Goal: Use online tool/utility: Utilize a website feature to perform a specific function

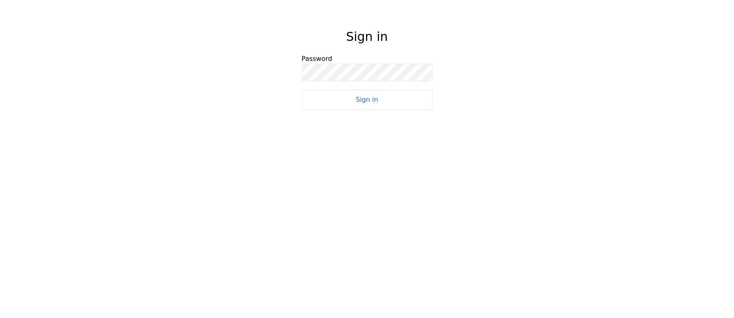
click at [428, 108] on button "Sign in" at bounding box center [367, 99] width 131 height 20
click at [412, 105] on button "Sign in" at bounding box center [367, 99] width 131 height 20
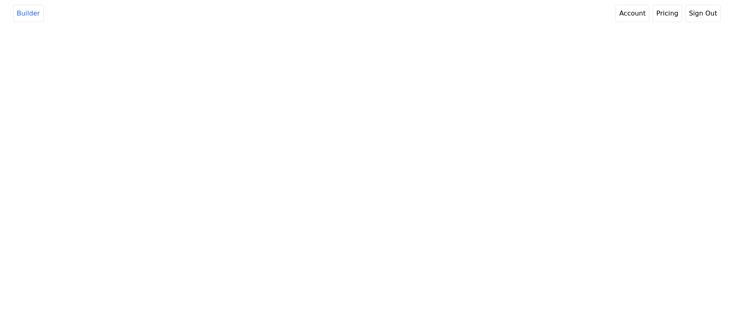
select select "3"
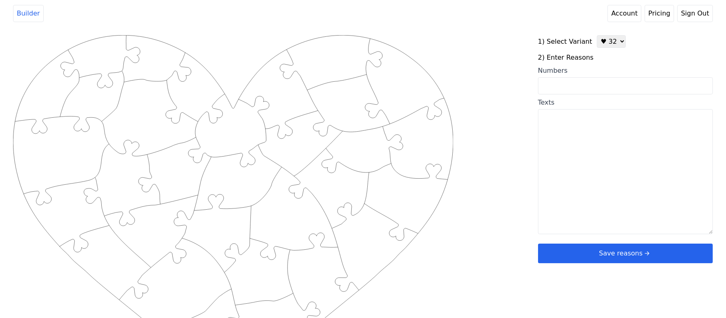
click at [676, 149] on textarea "Texts" at bounding box center [625, 171] width 175 height 125
click at [644, 92] on input "Numbers" at bounding box center [625, 85] width 175 height 17
paste input "3,5,6,8,9,10,12,13,14,15,18,19,20, 21,22, 24,25,27,29, 30, 31, 33,34, 35, 36, 3…"
type input "3,5,6,8,9,10,12,13,14,15,18,19,20, 21,22, 24,25,27,29, 30, 31, 33,34, 35, 36, 3…"
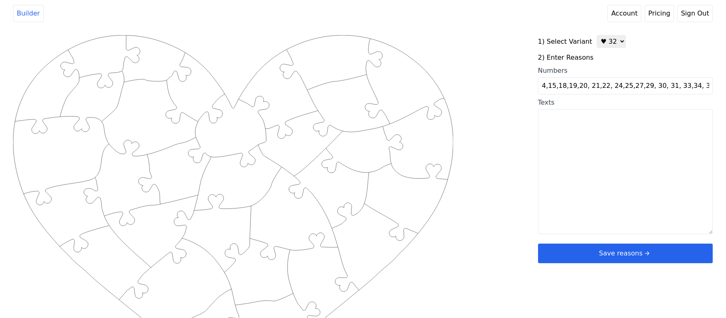
click at [502, 97] on div "Created with Snap .strokeh32 {stroke:#00ff00;stroke-width:2.36;stroke-miterlimi…" at bounding box center [362, 165] width 699 height 261
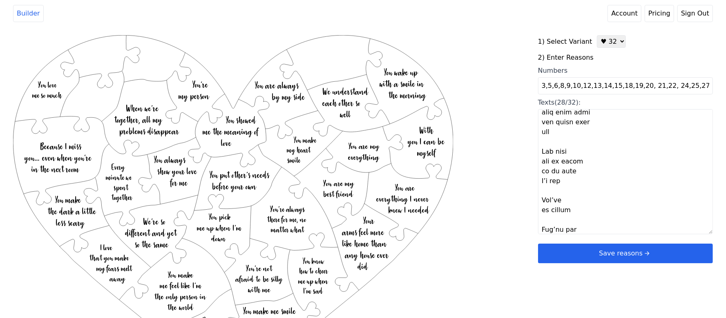
scroll to position [1049, 0]
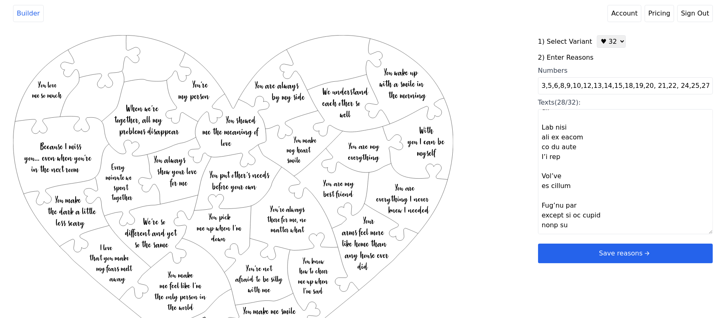
click at [551, 220] on textarea "Texts (28/32):" at bounding box center [625, 171] width 175 height 125
paste textarea "you're handsome", "Your beautiful eyes", "You see me", "Your beautiful heart"
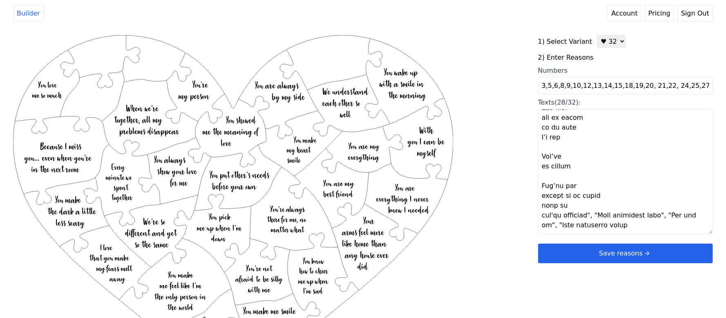
click at [600, 217] on textarea "Texts (28/32):" at bounding box center [625, 171] width 175 height 125
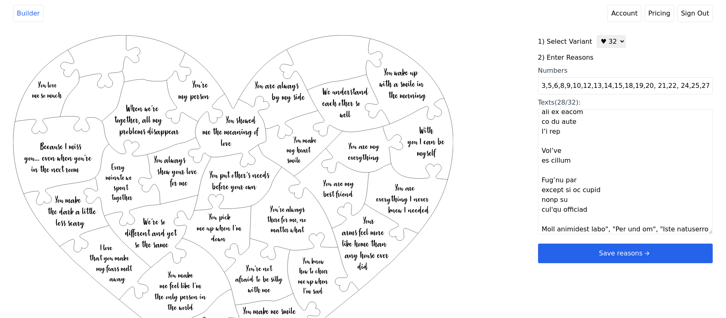
click at [604, 229] on textarea "Texts (28/32):" at bounding box center [625, 171] width 175 height 125
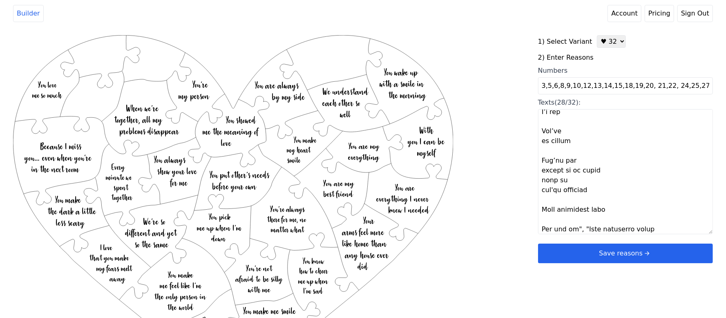
scroll to position [1088, 0]
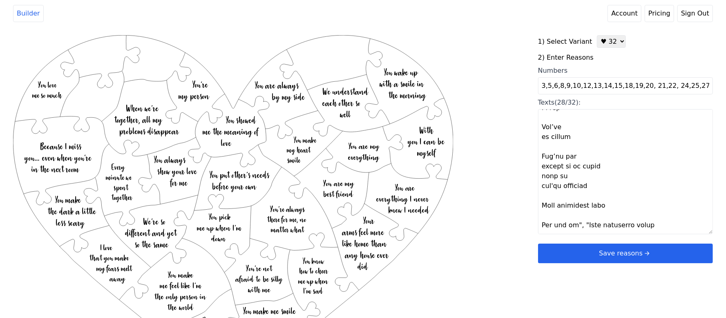
click at [583, 218] on textarea "Texts (28/32):" at bounding box center [625, 171] width 175 height 125
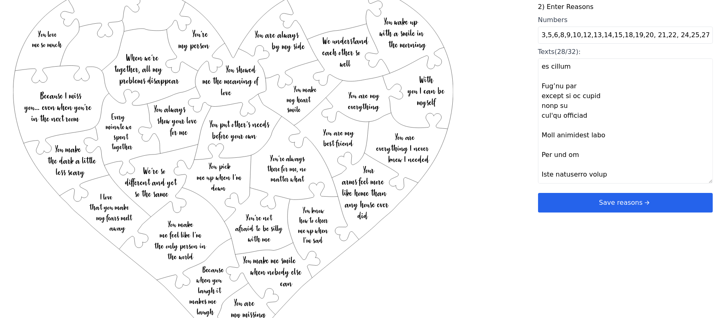
scroll to position [87, 0]
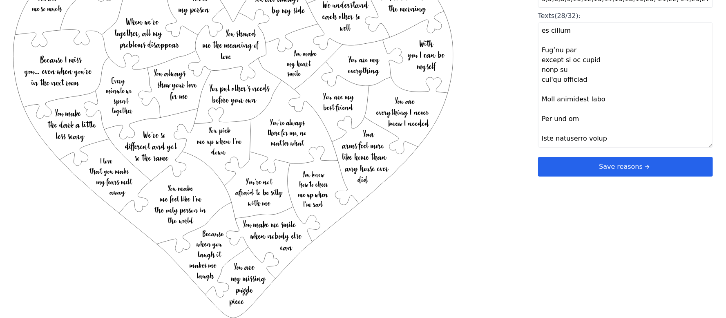
type textarea "Lor ips dolorsitam C adipi elit S doeius Tem inci ut labor etdol Mag ali enimad…"
click at [499, 192] on div "Created with Snap .strokeh32 {stroke:#00ff00;stroke-width:2.36;stroke-miterlimi…" at bounding box center [362, 79] width 699 height 261
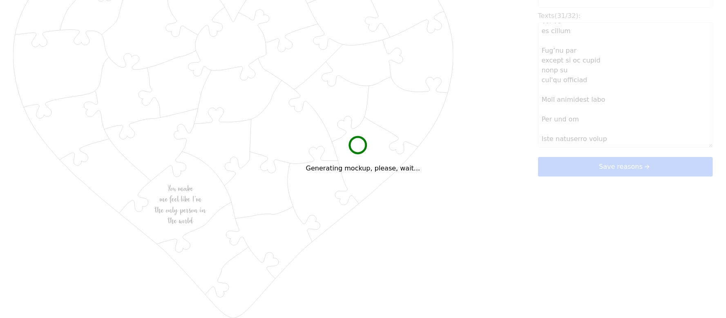
scroll to position [1068, 0]
drag, startPoint x: 499, startPoint y: 190, endPoint x: 472, endPoint y: 203, distance: 29.2
click at [472, 203] on div "Generating mockup, please, wait..." at bounding box center [363, 159] width 726 height 318
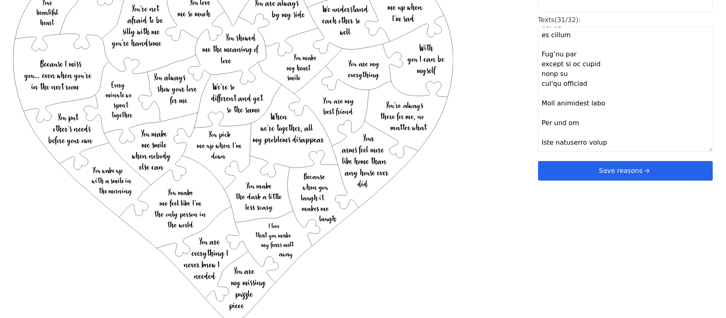
scroll to position [87, 0]
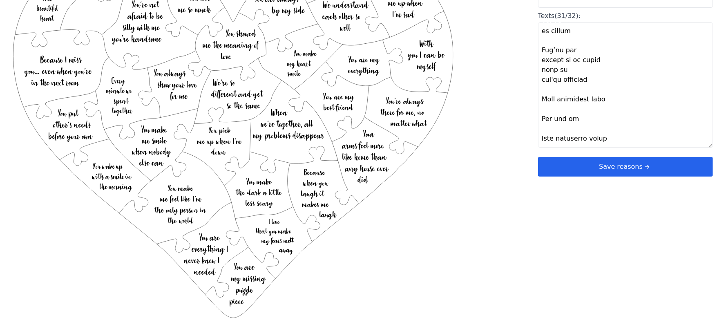
click at [568, 69] on textarea "Texts (31/32):" at bounding box center [625, 84] width 175 height 125
click at [515, 124] on div "Created with Snap .strokeh32 {stroke:#00ff00;stroke-width:2.36;stroke-miterlimi…" at bounding box center [362, 79] width 699 height 261
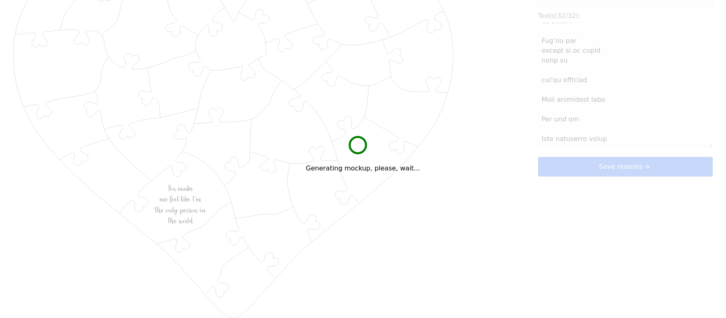
type textarea "Lor ips dolorsitam C adipi elit S doeius Tem inci ut labor etdol Mag ali enimad…"
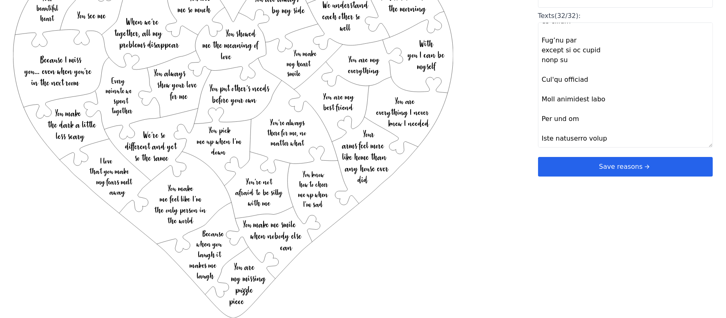
click at [591, 167] on button "Save reasons" at bounding box center [625, 167] width 175 height 20
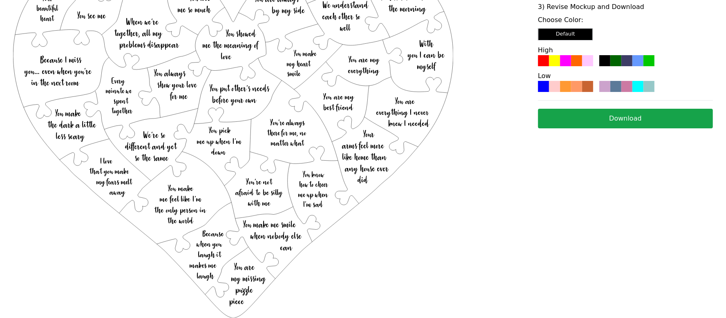
click at [567, 67] on div "Choose Color: Default High Low" at bounding box center [625, 53] width 175 height 77
click at [567, 64] on div at bounding box center [565, 60] width 11 height 11
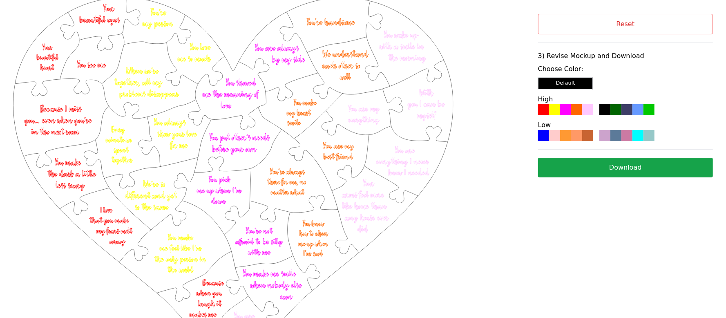
scroll to position [87, 0]
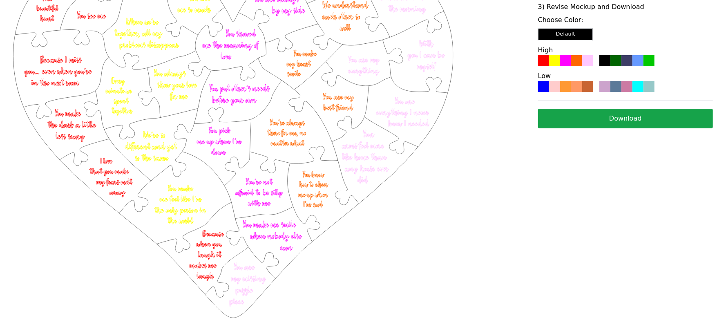
click at [600, 120] on button "Download" at bounding box center [625, 119] width 175 height 20
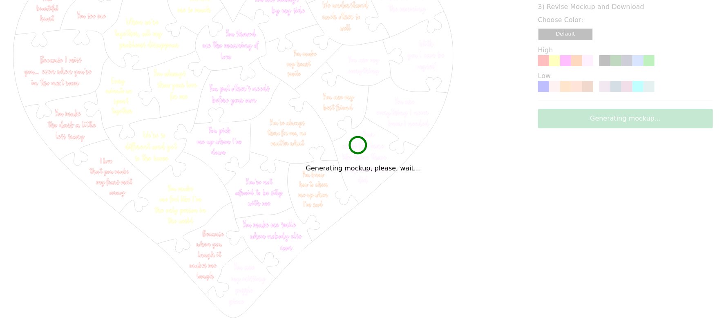
drag, startPoint x: 600, startPoint y: 120, endPoint x: 634, endPoint y: 165, distance: 56.3
click at [634, 164] on div "Generating mockup, please, wait..." at bounding box center [363, 159] width 726 height 318
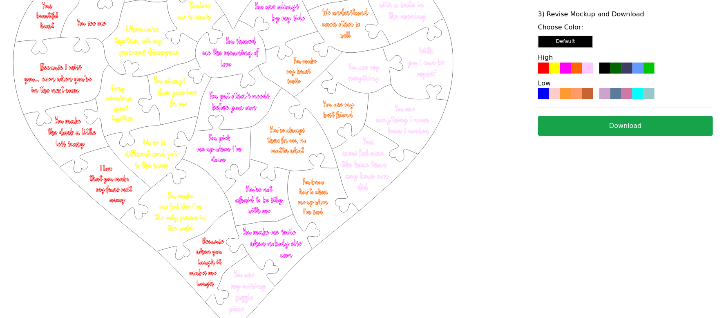
scroll to position [0, 0]
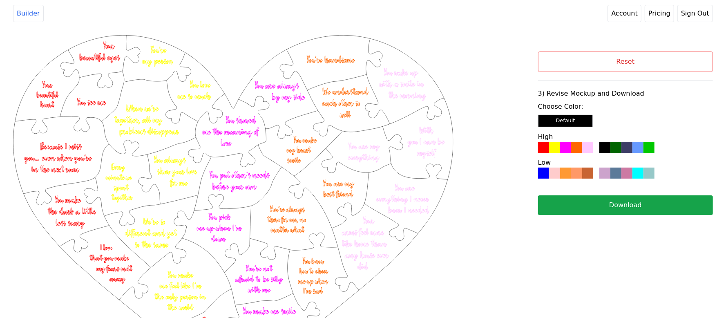
click at [564, 59] on button "Reset" at bounding box center [625, 61] width 175 height 20
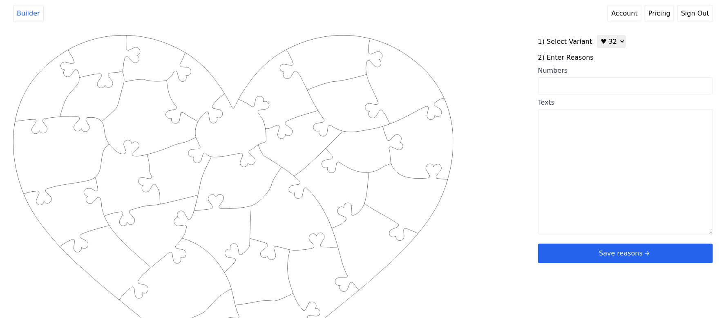
click at [597, 42] on select "♥ 12 ♥ 20 ♥ 32 ■ 12 ■ 20 ■ 32 ■ 60" at bounding box center [611, 41] width 29 height 13
select select "1"
click at [597, 35] on select "♥ 12 ♥ 20 ♥ 32 ■ 12 ■ 20 ■ 32 ■ 60" at bounding box center [611, 41] width 29 height 13
click at [592, 128] on textarea "Texts" at bounding box center [625, 171] width 175 height 125
paste textarea "73, 69, 19, 52, 28, 30, 39, 31, 33, 19"
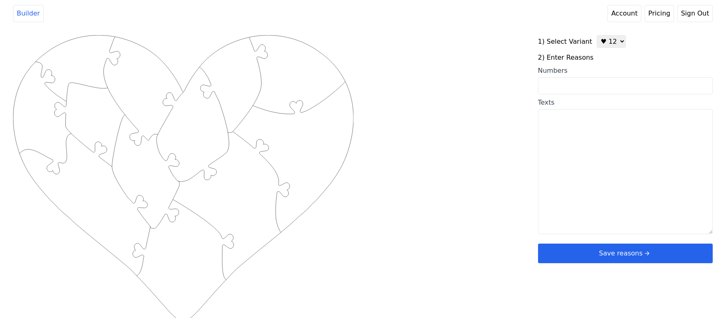
type textarea "73, 69, 19, 52, 28, 30, 39, 31, 33, 19"
click at [570, 89] on input "Numbers" at bounding box center [625, 85] width 175 height 17
paste input "73, 69, 19, 52, 28, 30, 39, 31, 33, 19"
type input "73, 69, 19, 52, 28, 30, 39, 31, 33, 19"
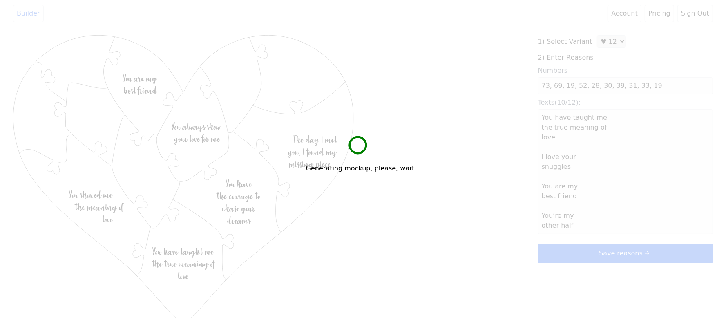
type textarea "You have taught me the true meaning of love I love your snuggles You are my bes…"
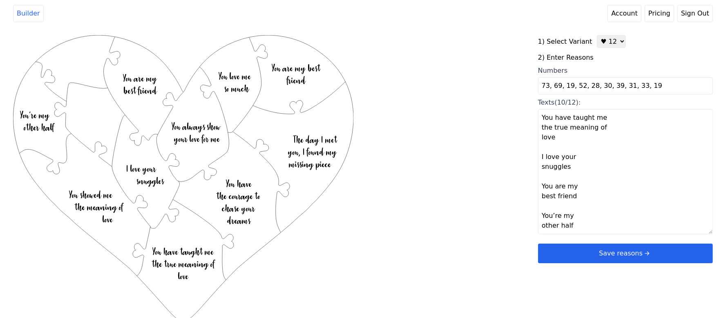
click at [645, 89] on input "73, 69, 19, 52, 28, 30, 39, 31, 33, 19" at bounding box center [625, 85] width 175 height 17
type input "73, 69, 19, 52, 28, 30, 39, 31, 33,"
click at [483, 144] on div "Created with Snap .strokeh12 {stroke:#00ff00;stroke-width:1.89;stroke-miterlimi…" at bounding box center [362, 165] width 699 height 261
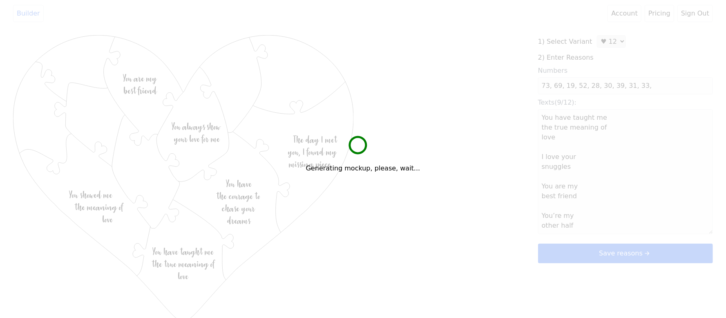
type textarea "You have taught me the true meaning of love I love your snuggles You are my bes…"
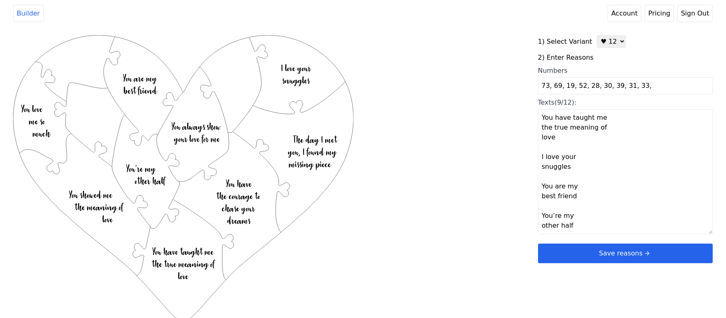
click at [547, 87] on input "73, 69, 19, 52, 28, 30, 39, 31, 33," at bounding box center [625, 85] width 175 height 17
click at [549, 87] on input "73, 69, 19, 52, 28, 30, 39, 31, 33," at bounding box center [625, 85] width 175 height 17
type input "69, 19, 52, 28, 30, 39, 31, 33,"
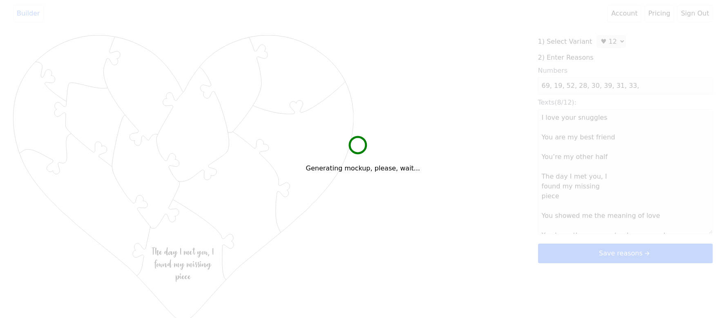
click at [498, 110] on div "Created with Snap .strokeh12 {stroke:#00ff00;stroke-width:1.89;stroke-miterlimi…" at bounding box center [362, 165] width 699 height 261
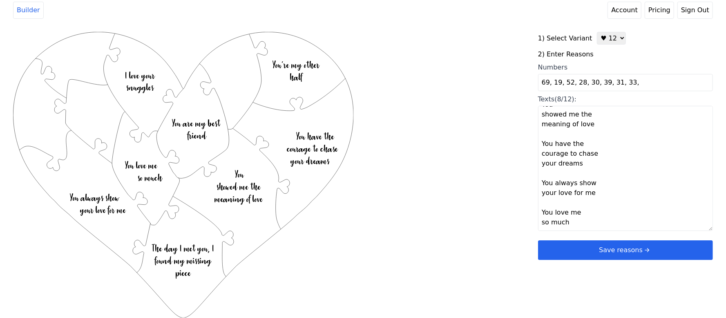
scroll to position [157, 0]
click at [552, 227] on textarea "I love your snuggles You are my best friend You’re my other half The day I met …" at bounding box center [625, 168] width 175 height 125
paste textarea "you prayed for and manifested us"
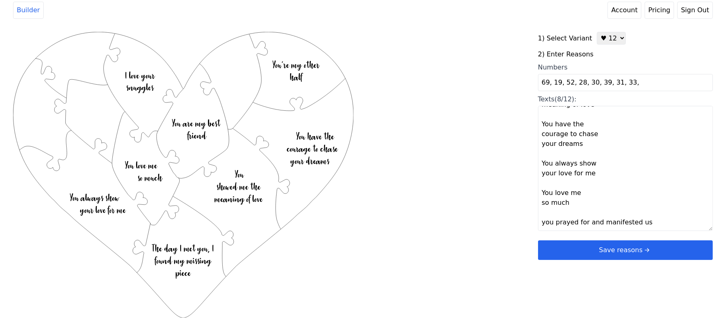
type textarea "I love your snuggles You are my best friend You’re my other half The day I met …"
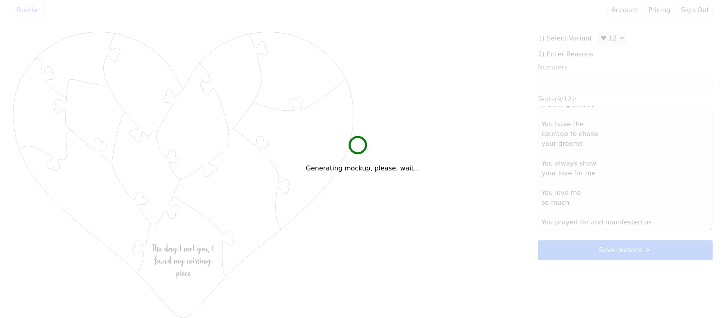
click at [432, 228] on div "Created with Snap .strokeh12 {stroke:#00ff00;stroke-width:1.89;stroke-miterlimi…" at bounding box center [362, 162] width 699 height 261
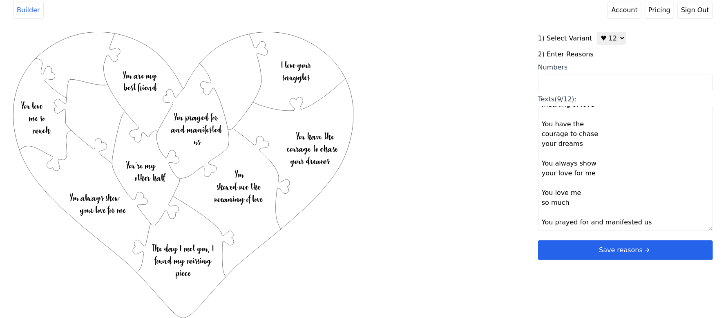
drag, startPoint x: 414, startPoint y: 256, endPoint x: 335, endPoint y: 258, distance: 78.4
click at [335, 258] on icon "Created with Snap .strokeh12 {stroke:#00ff00;stroke-width:1.89;stroke-miterlimi…" at bounding box center [183, 175] width 341 height 286
drag, startPoint x: 474, startPoint y: 238, endPoint x: 379, endPoint y: 254, distance: 96.5
click at [379, 254] on div "Created with Snap .strokeh12 {stroke:#00ff00;stroke-width:1.89;stroke-miterlimi…" at bounding box center [275, 162] width 525 height 261
click at [644, 224] on textarea "I love your snuggles You are my best friend You’re my other half The day I met …" at bounding box center [625, 168] width 175 height 125
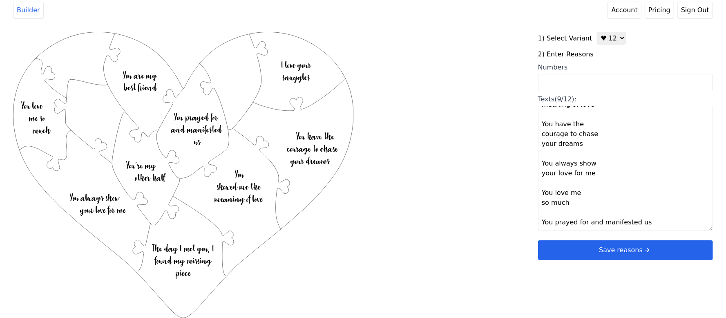
scroll to position [172, 0]
paste textarea "you’re an amazing mother"
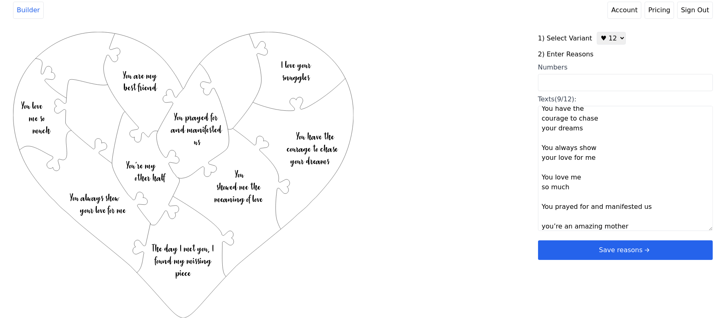
click at [434, 220] on div "Created with Snap .strokeh12 {stroke:#00ff00;stroke-width:1.89;stroke-miterlimi…" at bounding box center [362, 162] width 699 height 261
type textarea "I love your snuggles You are my best friend You’re my other half The day I met …"
click at [661, 116] on textarea "I love your snuggles You are my best friend You’re my other half The day I met …" at bounding box center [625, 168] width 175 height 125
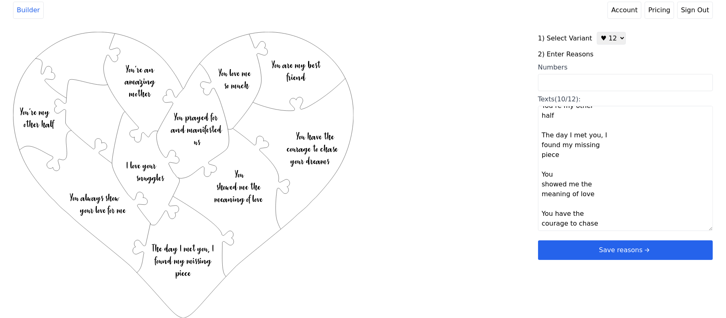
scroll to position [13, 0]
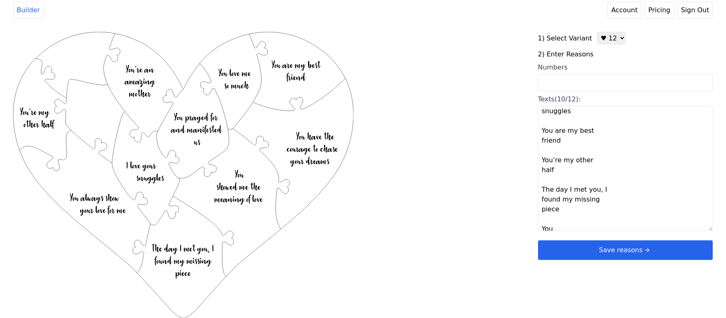
drag, startPoint x: 609, startPoint y: 181, endPoint x: 640, endPoint y: 154, distance: 41.4
click at [640, 154] on textarea "I love your snuggles You are my best friend You’re my other half The day I met …" at bounding box center [625, 168] width 175 height 125
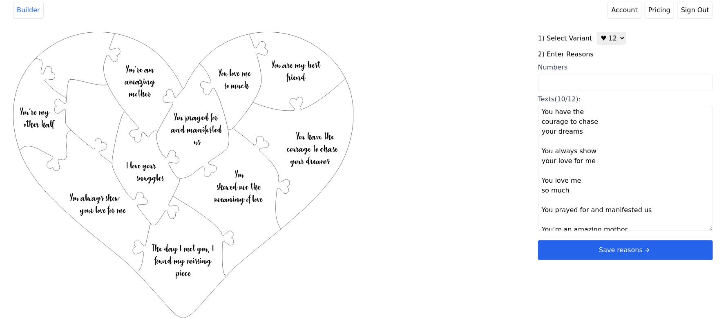
scroll to position [176, 0]
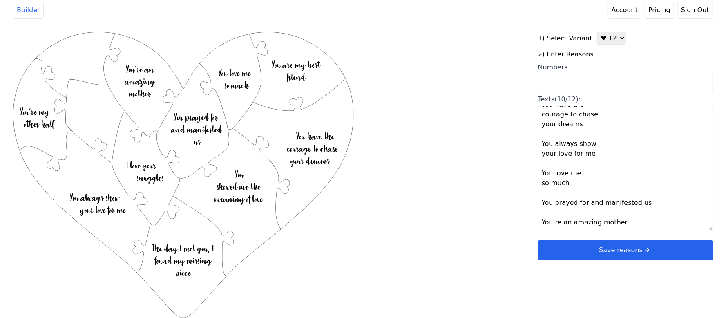
drag, startPoint x: 615, startPoint y: 42, endPoint x: 611, endPoint y: 45, distance: 4.3
click at [615, 42] on select "♥ 12 ♥ 20 ♥ 32 ■ 12 ■ 20 ■ 32 ■ 60" at bounding box center [611, 38] width 29 height 13
select select "2"
click at [597, 32] on select "♥ 12 ♥ 20 ♥ 32 ■ 12 ■ 20 ■ 32 ■ 60" at bounding box center [611, 38] width 29 height 13
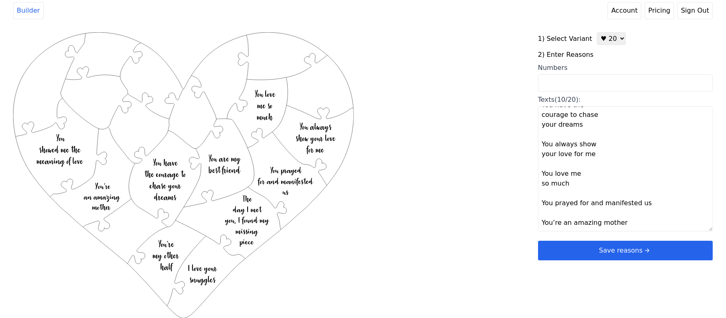
click at [649, 138] on textarea "I love your snuggles You are my best friend You’re my other half The day I met …" at bounding box center [625, 168] width 175 height 125
drag, startPoint x: 629, startPoint y: 219, endPoint x: 632, endPoint y: 224, distance: 5.7
click at [629, 220] on textarea "I love your snuggles You are my best friend You’re my other half The day I met …" at bounding box center [625, 168] width 175 height 125
paste textarea "you give the best hugs and sweetest kisses"
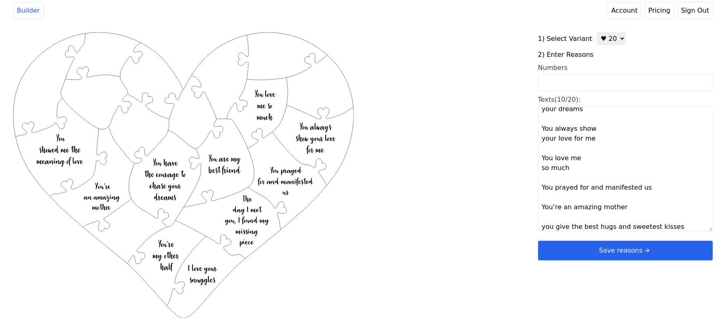
click at [476, 239] on div "Created with Snap .strokeh20 {stroke:#00ff00;stroke-width:1.56;stroke-miterlimi…" at bounding box center [362, 162] width 699 height 261
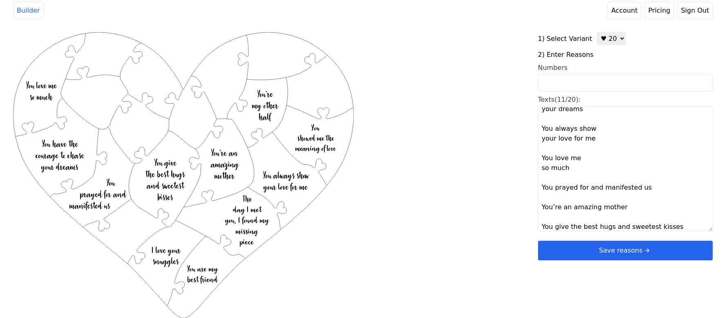
click at [647, 125] on textarea "I love your snuggles You are my best friend You’re my other half The day I met …" at bounding box center [625, 168] width 175 height 125
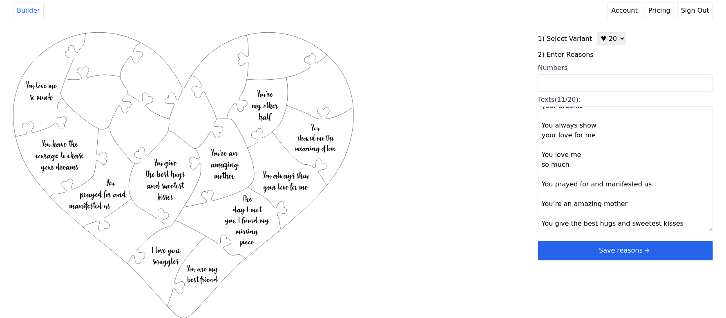
scroll to position [196, 0]
click at [676, 226] on textarea "I love your snuggles You are my best friend You’re my other half The day I met …" at bounding box center [625, 168] width 175 height 125
paste textarea "You’re so sexy You’re so beautiful You give the best hugs Your kisses are the s…"
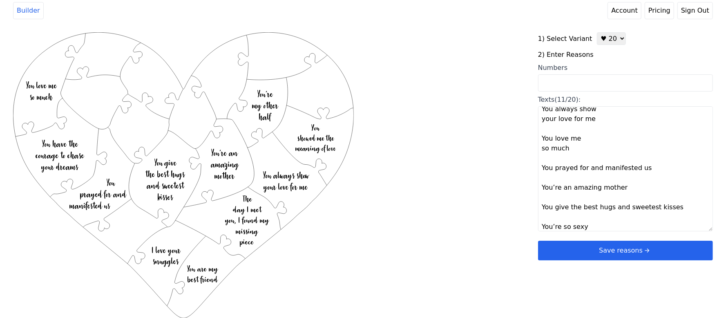
scroll to position [300, 0]
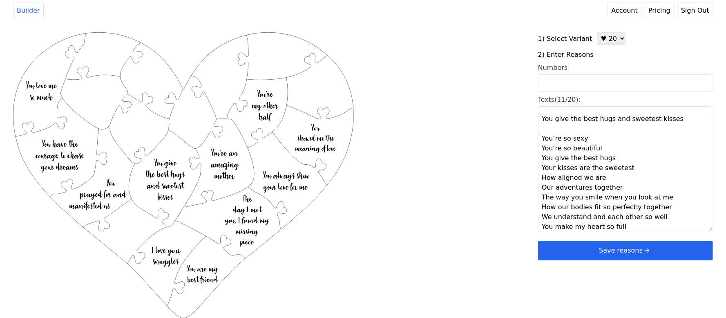
click at [592, 141] on textarea "I love your snuggles You are my best friend You’re my other half The day I met …" at bounding box center [625, 168] width 175 height 125
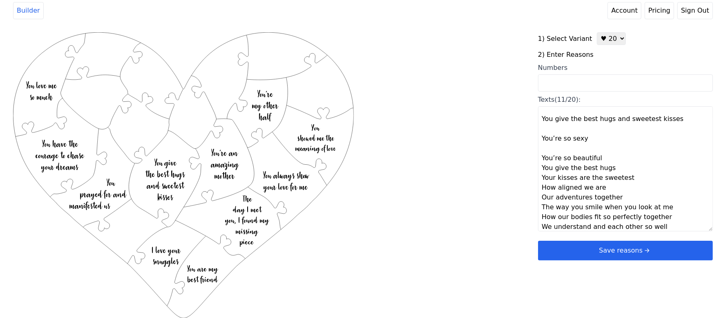
click at [606, 155] on textarea "I love your snuggles You are my best friend You’re my other half The day I met …" at bounding box center [625, 168] width 175 height 125
click at [617, 174] on textarea "I love your snuggles You are my best friend You’re my other half The day I met …" at bounding box center [625, 168] width 175 height 125
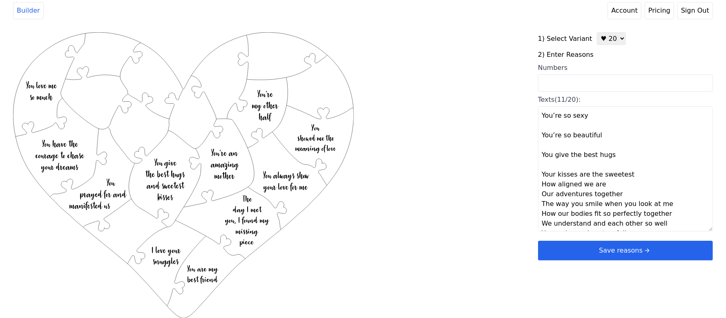
scroll to position [333, 0]
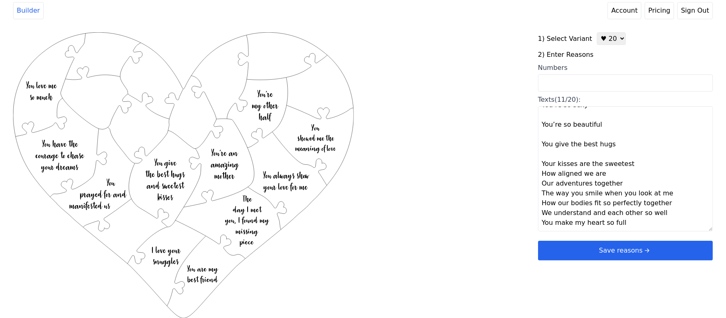
click at [629, 163] on textarea "I love your snuggles You are my best friend You’re my other half The day I met …" at bounding box center [625, 168] width 175 height 125
click at [610, 182] on textarea "I love your snuggles You are my best friend You’re my other half The day I met …" at bounding box center [625, 168] width 175 height 125
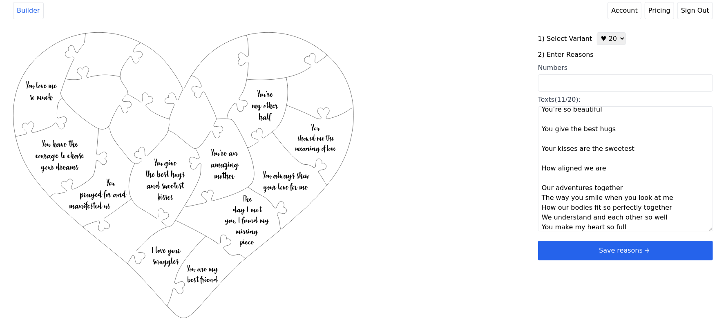
scroll to position [353, 0]
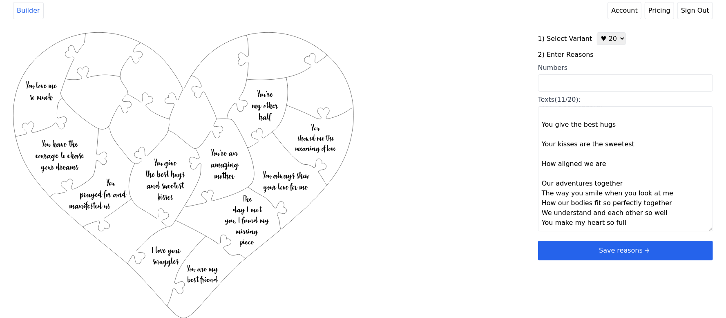
click at [619, 185] on textarea "I love your snuggles You are my best friend You’re my other half The day I met …" at bounding box center [625, 168] width 175 height 125
click at [663, 203] on textarea "I love your snuggles You are my best friend You’re my other half The day I met …" at bounding box center [625, 168] width 175 height 125
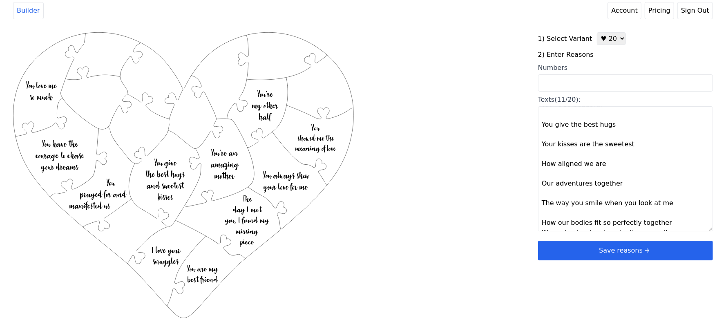
scroll to position [372, 0]
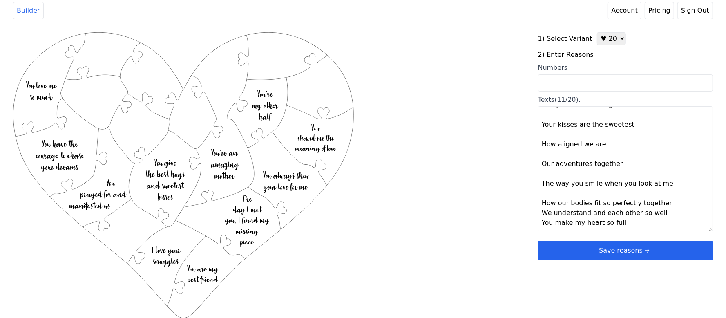
click at [666, 206] on textarea "I love your snuggles You are my best friend You’re my other half The day I met …" at bounding box center [625, 168] width 175 height 125
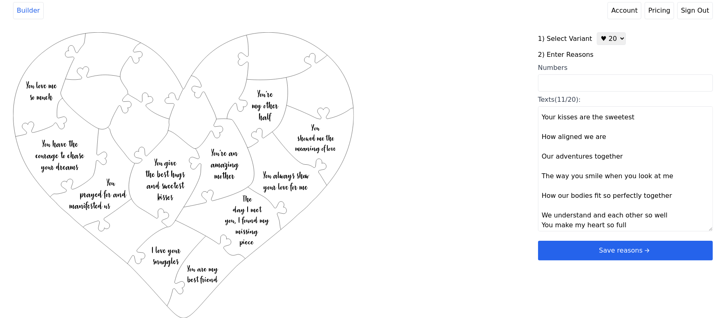
scroll to position [382, 0]
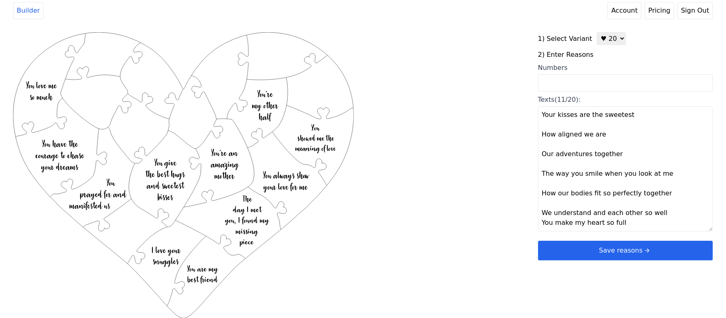
click at [668, 216] on textarea "I love your snuggles You are my best friend You’re my other half The day I met …" at bounding box center [625, 168] width 175 height 125
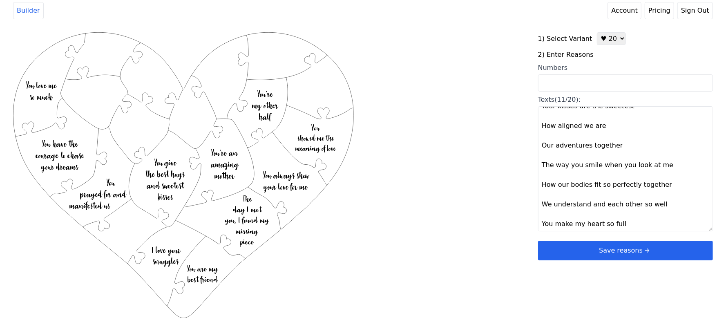
scroll to position [392, 0]
click at [492, 156] on div "Created with Snap .strokeh20 {stroke:#00ff00;stroke-width:1.56;stroke-miterlimi…" at bounding box center [362, 162] width 699 height 261
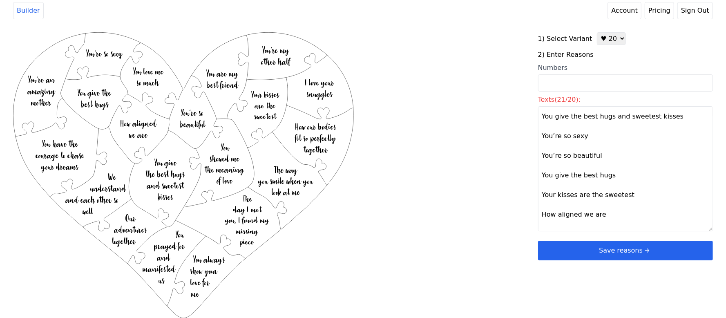
scroll to position [283, 0]
drag, startPoint x: 669, startPoint y: 136, endPoint x: 539, endPoint y: 139, distance: 129.5
click at [539, 139] on textarea "I love your snuggles You are my best friend You’re my other half The day I met …" at bounding box center [625, 168] width 175 height 125
drag, startPoint x: 611, startPoint y: 193, endPoint x: 538, endPoint y: 198, distance: 73.3
click at [538, 198] on textarea "I love your snuggles You are my best friend You’re my other half The day I met …" at bounding box center [625, 168] width 175 height 125
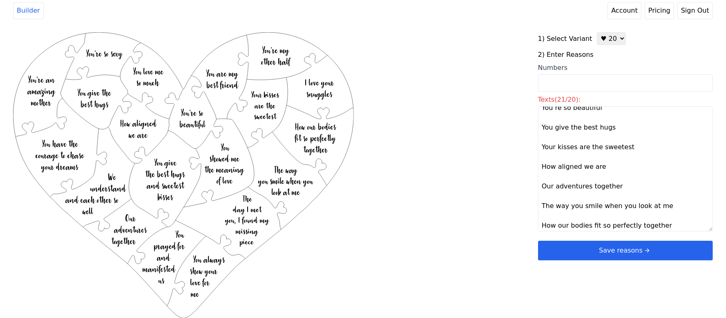
scroll to position [337, 0]
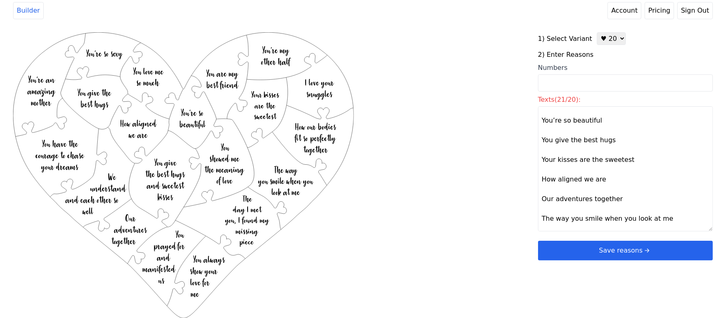
click at [628, 151] on textarea "I love your snuggles You are my best friend You’re my other half The day I met …" at bounding box center [625, 168] width 175 height 125
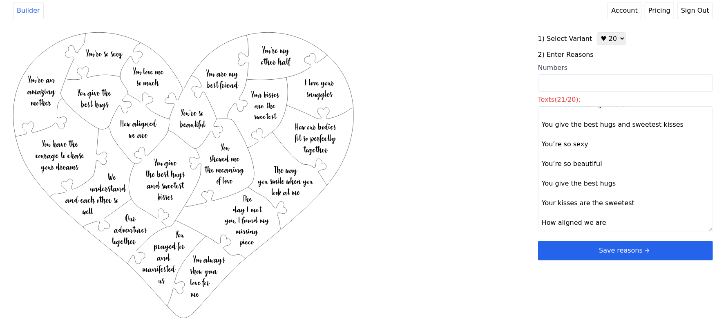
scroll to position [283, 0]
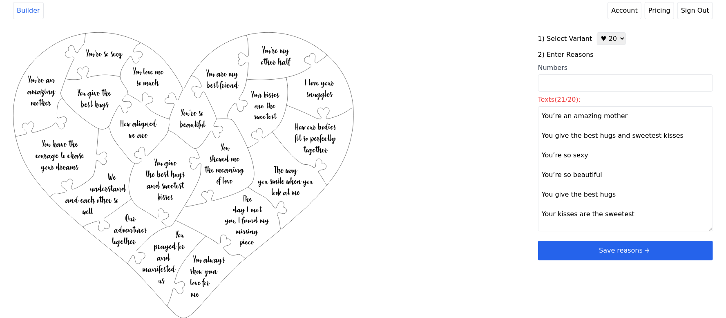
drag, startPoint x: 666, startPoint y: 135, endPoint x: 538, endPoint y: 137, distance: 128.6
click at [538, 137] on textarea "I love your snuggles You are my best friend You’re my other half The day I met …" at bounding box center [625, 168] width 175 height 125
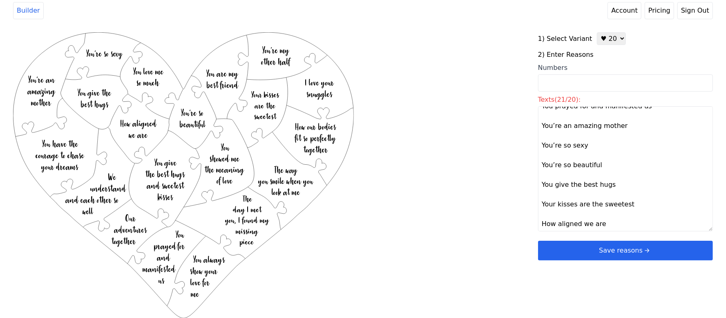
click at [646, 165] on textarea "I love your snuggles You are my best friend You’re my other half The day I met …" at bounding box center [625, 168] width 175 height 125
type textarea "I love your snuggles You are my best friend You’re my other half The day I met …"
click at [487, 156] on div "Created with Snap .strokeh20 {stroke:#00ff00;stroke-width:1.56;stroke-miterlimi…" at bounding box center [362, 162] width 699 height 261
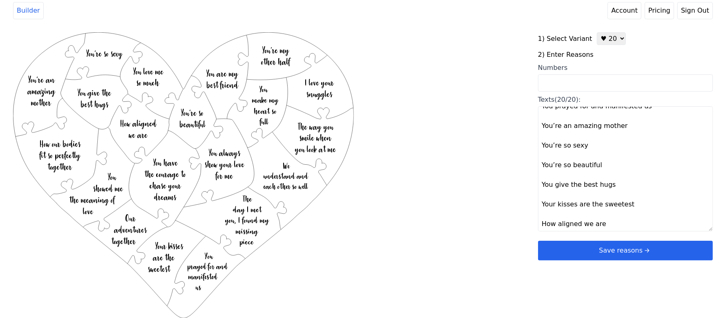
click at [584, 245] on button "Save reasons" at bounding box center [625, 251] width 175 height 20
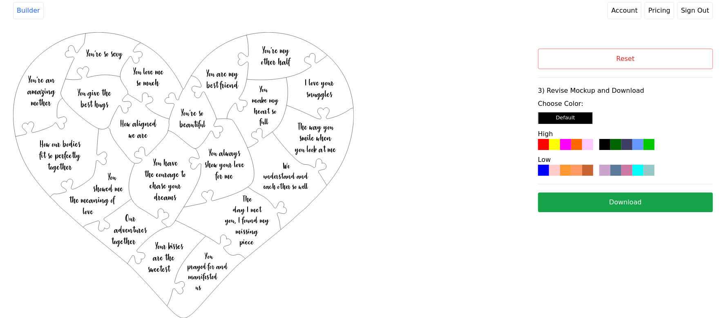
click at [568, 143] on div at bounding box center [565, 144] width 11 height 11
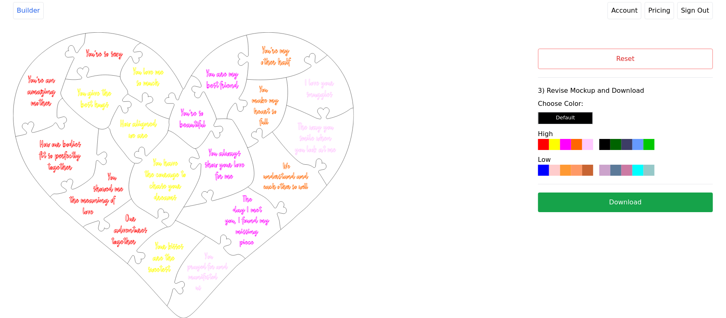
click at [587, 198] on button "Download" at bounding box center [625, 202] width 175 height 20
click at [676, 61] on button "Reset" at bounding box center [625, 59] width 175 height 20
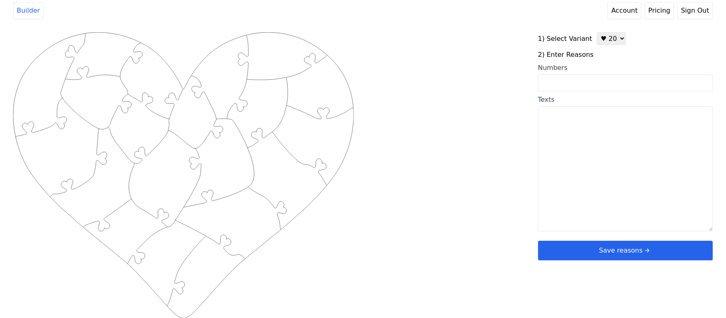
click at [606, 40] on select "♥ 12 ♥ 20 ♥ 32 ■ 12 ■ 20 ■ 32 ■ 60" at bounding box center [611, 38] width 29 height 13
select select "1"
click at [597, 32] on select "♥ 12 ♥ 20 ♥ 32 ■ 12 ■ 20 ■ 32 ■ 60" at bounding box center [611, 38] width 29 height 13
click at [434, 88] on div "Created with Snap .strokeh12 {stroke:#00ff00;stroke-width:1.89;stroke-miterlimi…" at bounding box center [275, 162] width 525 height 261
click at [664, 152] on textarea "Texts" at bounding box center [625, 168] width 175 height 125
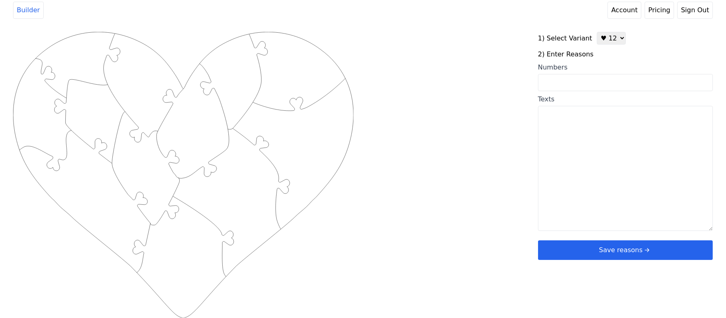
paste textarea "You chose me. I can trust you. You’re sexy. I’m safe with you. You love me no m…"
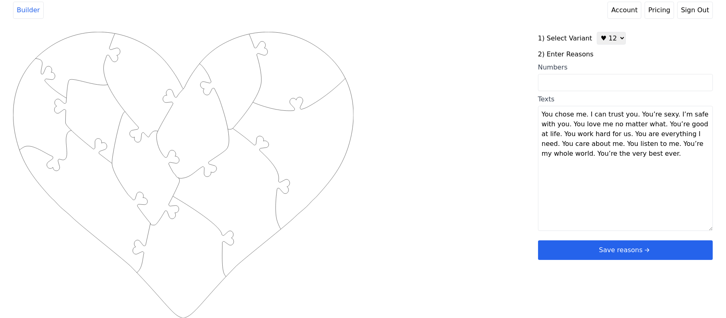
click at [586, 114] on textarea "You chose me. I can trust you. You’re sexy. I’m safe with you. You love me no m…" at bounding box center [625, 168] width 175 height 125
click at [583, 115] on textarea "You chose me. I can trust you. You’re sexy. I’m safe with you. You love me no m…" at bounding box center [625, 168] width 175 height 125
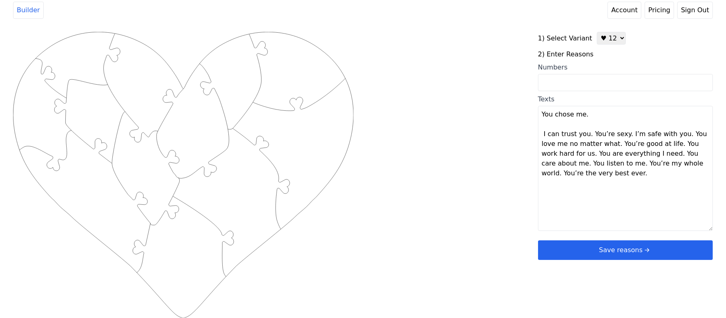
click at [587, 136] on textarea "You chose me. I can trust you. You’re sexy. I’m safe with you. You love me no m…" at bounding box center [625, 168] width 175 height 125
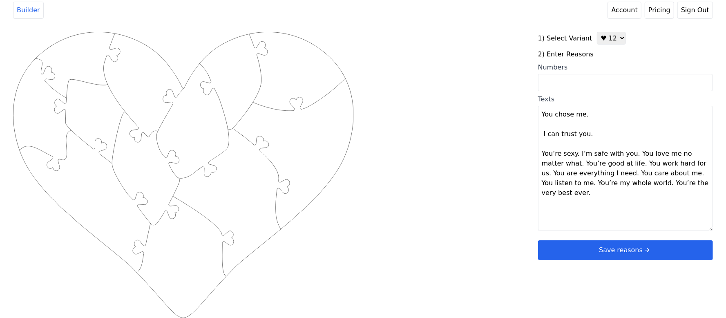
click at [576, 154] on textarea "You chose me. I can trust you. You’re sexy. I’m safe with you. You love me no m…" at bounding box center [625, 168] width 175 height 125
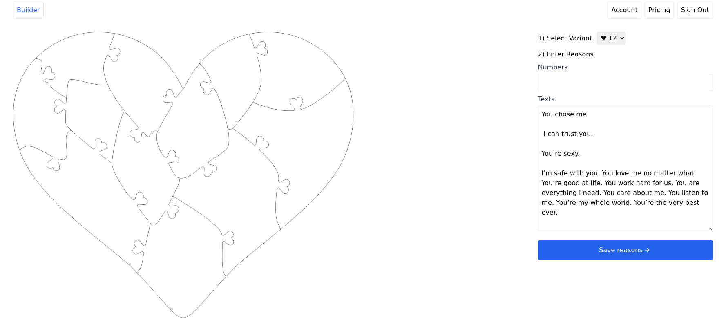
click at [592, 172] on textarea "You chose me. I can trust you. You’re sexy. I’m safe with you. You love me no m…" at bounding box center [625, 168] width 175 height 125
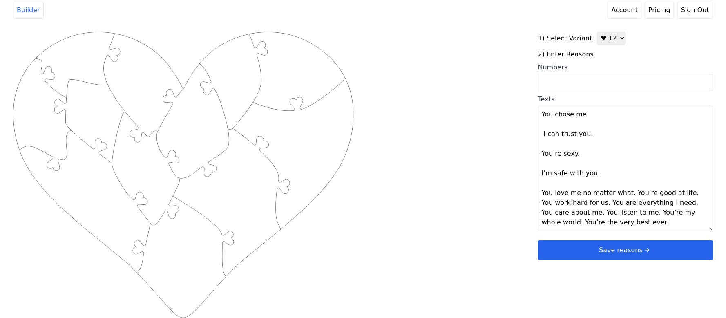
click at [625, 193] on textarea "You chose me. I can trust you. You’re sexy. I’m safe with you. You love me no m…" at bounding box center [625, 168] width 175 height 125
click at [598, 213] on textarea "You chose me. I can trust you. You’re sexy. I’m safe with you. You love me no m…" at bounding box center [625, 168] width 175 height 125
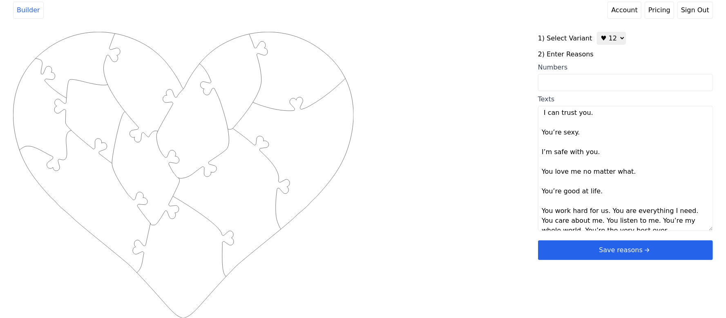
scroll to position [29, 0]
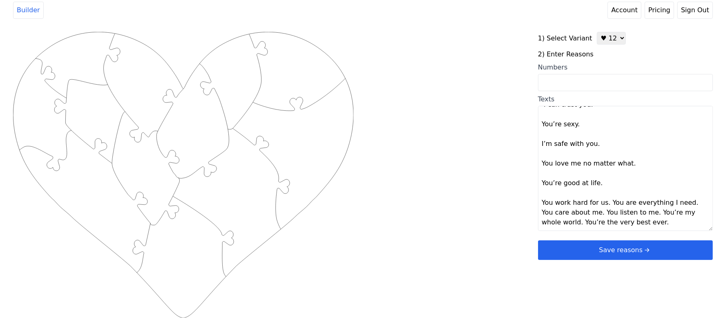
click at [604, 203] on textarea "You chose me. I can trust you. You’re sexy. I’m safe with you. You love me no m…" at bounding box center [625, 168] width 175 height 125
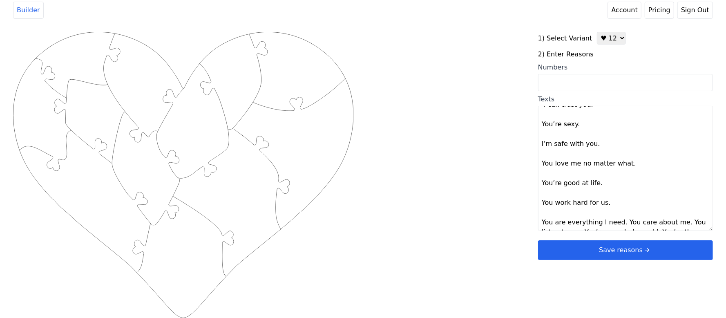
click at [618, 221] on textarea "You chose me. I can trust you. You’re sexy. I’m safe with you. You love me no m…" at bounding box center [625, 168] width 175 height 125
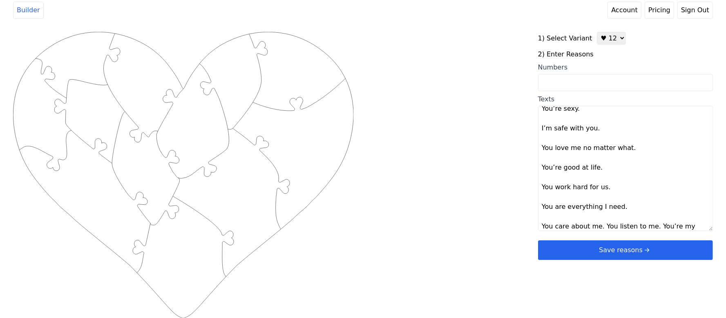
scroll to position [59, 0]
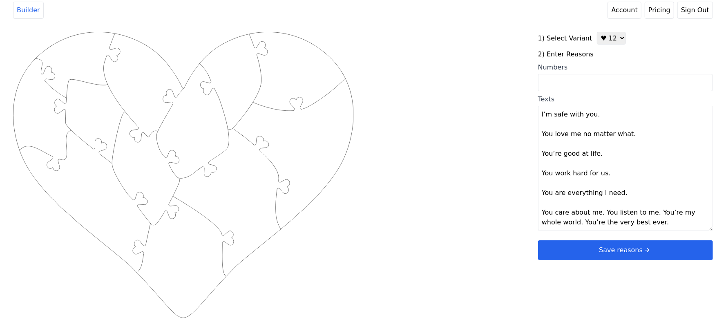
click at [598, 211] on textarea "You chose me. I can trust you. You’re sexy. I’m safe with you. You love me no m…" at bounding box center [625, 168] width 175 height 125
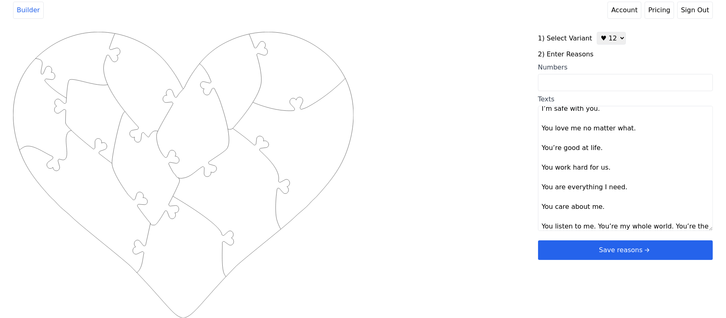
scroll to position [78, 0]
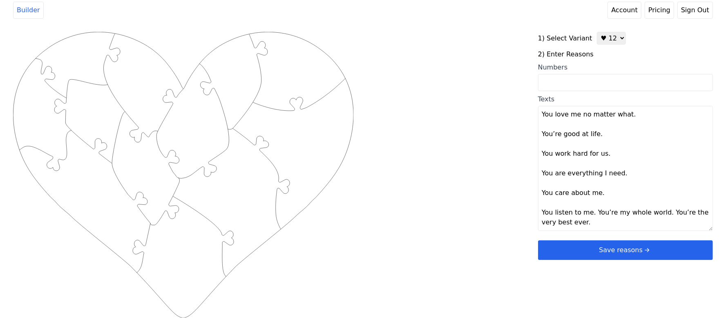
click at [590, 212] on textarea "You chose me. I can trust you. You’re sexy. I’m safe with you. You love me no m…" at bounding box center [625, 168] width 175 height 125
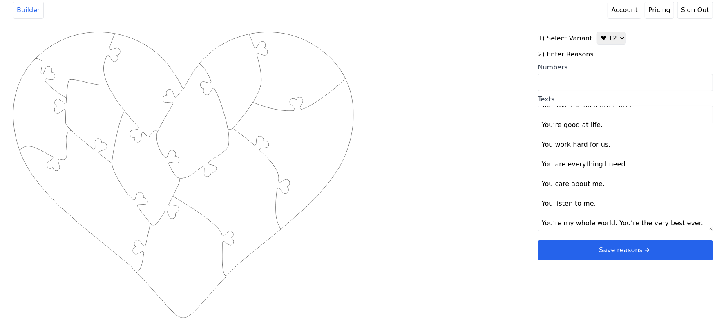
scroll to position [88, 0]
click at [610, 226] on textarea "You chose me. I can trust you. You’re sexy. I’m safe with you. You love me no m…" at bounding box center [625, 168] width 175 height 125
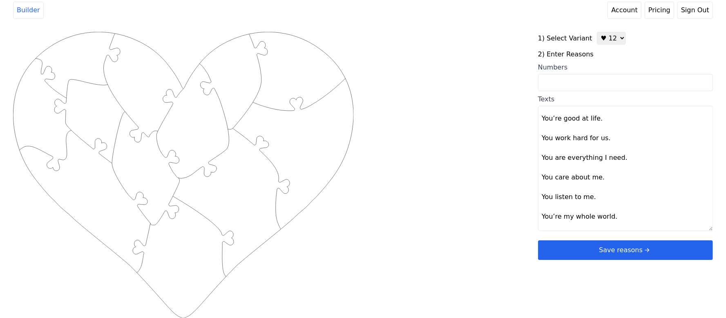
scroll to position [104, 0]
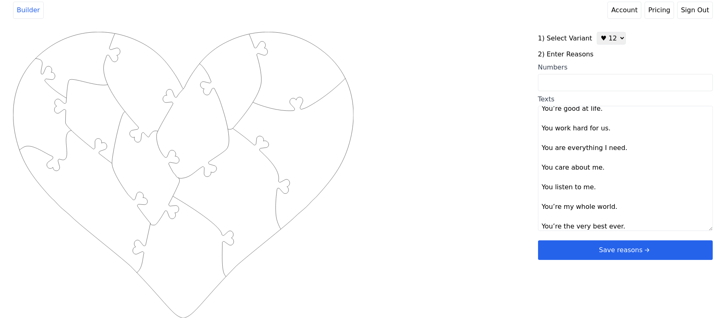
type textarea "You chose me I can trust you. You’re sexy. I’m safe with you. You love me no ma…"
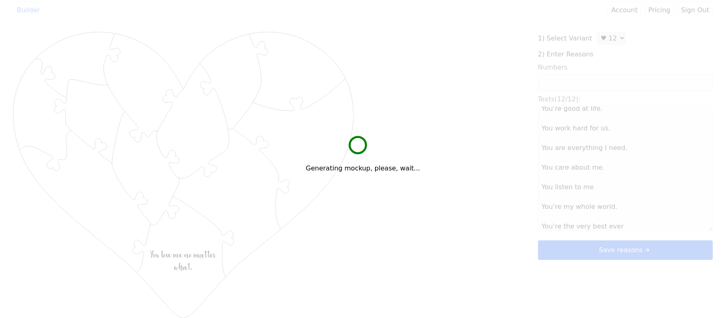
click at [487, 185] on div "Created with Snap .strokeh12 {stroke:#00ff00;stroke-width:1.89;stroke-miterlimi…" at bounding box center [362, 162] width 699 height 261
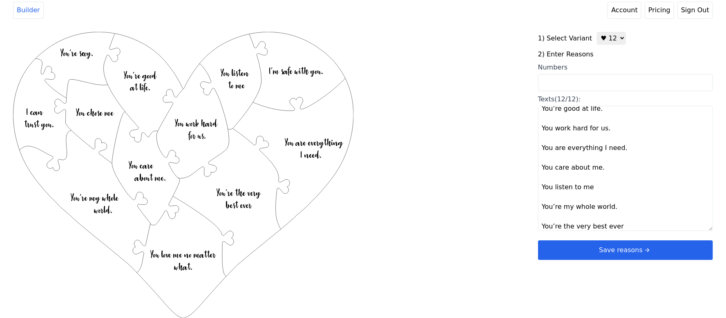
click at [585, 249] on button "Save reasons" at bounding box center [625, 250] width 175 height 20
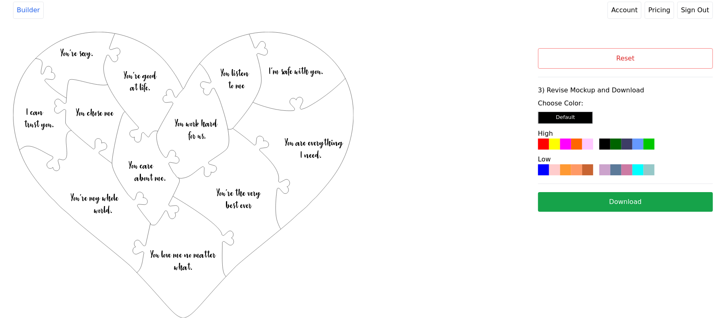
click at [615, 146] on div at bounding box center [615, 143] width 11 height 11
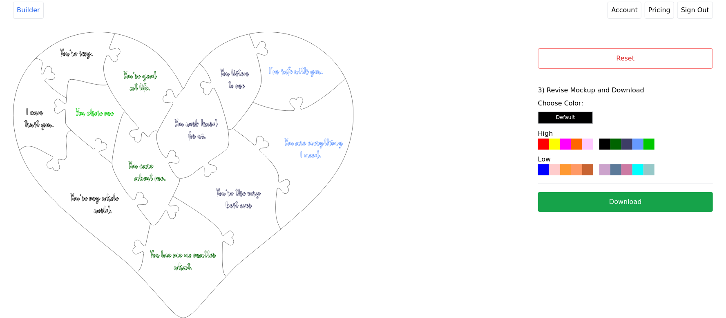
click at [579, 198] on button "Download" at bounding box center [625, 202] width 175 height 20
click at [464, 171] on div "Created with Snap .strokeh12 {stroke:#00ff00;stroke-width:1.89;stroke-miterlimi…" at bounding box center [275, 138] width 525 height 212
click at [602, 61] on button "Reset" at bounding box center [625, 58] width 175 height 20
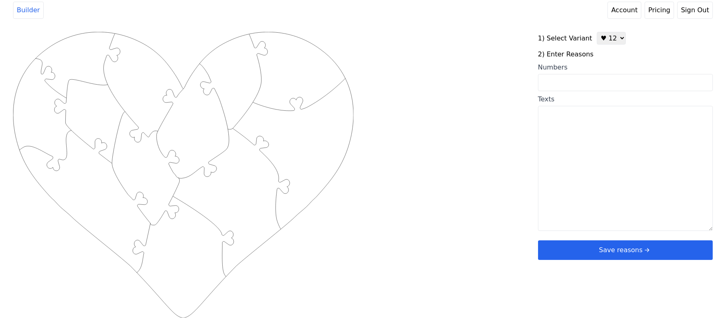
click at [593, 78] on input "Numbers" at bounding box center [625, 82] width 175 height 17
type input "3 6 7 9 10 15 21 24 30 38 43 19"
click at [497, 125] on div "Created with Snap .strokeh12 {stroke:#00ff00;stroke-width:1.89;stroke-miterlimi…" at bounding box center [362, 162] width 699 height 261
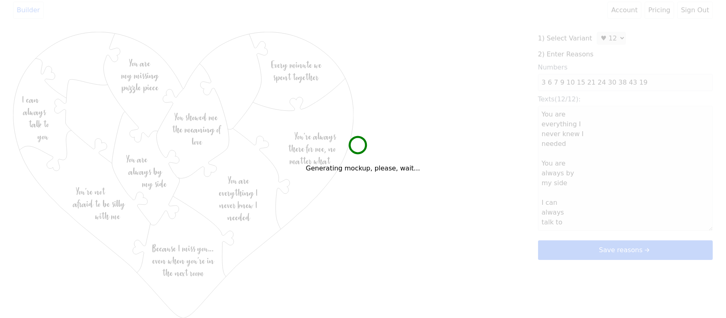
type textarea "You are everything I never knew I needed You are always by my side I can always…"
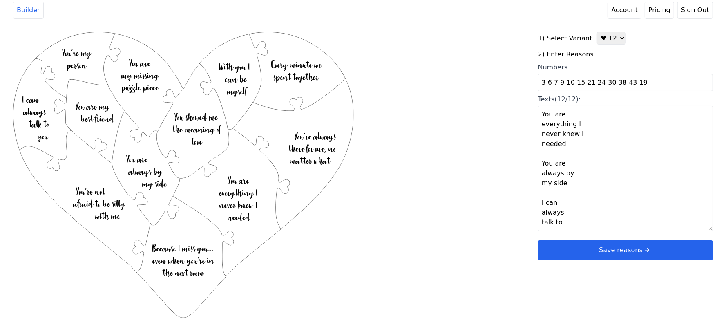
click at [592, 243] on button "Save reasons" at bounding box center [625, 250] width 175 height 20
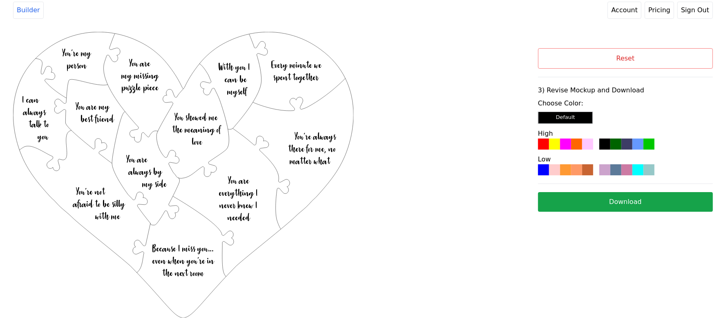
click at [577, 149] on div at bounding box center [576, 143] width 11 height 11
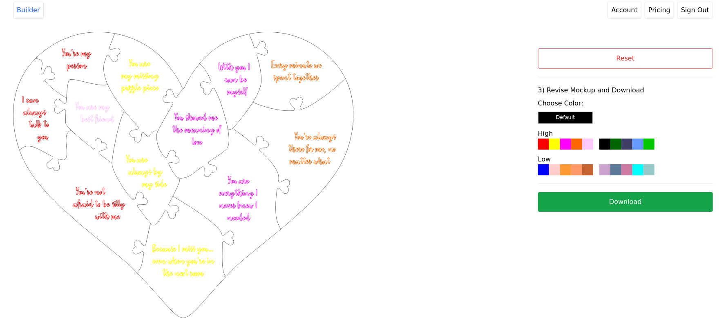
drag, startPoint x: 579, startPoint y: 158, endPoint x: 470, endPoint y: 56, distance: 149.1
click at [469, 55] on div "Created with Snap .strokeh12 {stroke:#00ff00;stroke-width:1.89;stroke-miterlimi…" at bounding box center [275, 138] width 525 height 212
click at [608, 204] on button "Download" at bounding box center [625, 202] width 175 height 20
click at [672, 56] on button "Reset" at bounding box center [625, 58] width 175 height 20
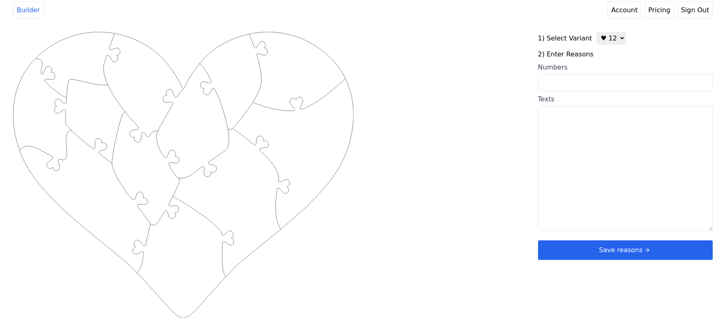
click at [574, 79] on input "Numbers" at bounding box center [625, 82] width 175 height 17
type input "1 29 41 35 65 57 59 54 62 80 36 39"
click at [516, 110] on div "Created with Snap .strokeh12 {stroke:#00ff00;stroke-width:1.89;stroke-miterlimi…" at bounding box center [362, 162] width 699 height 261
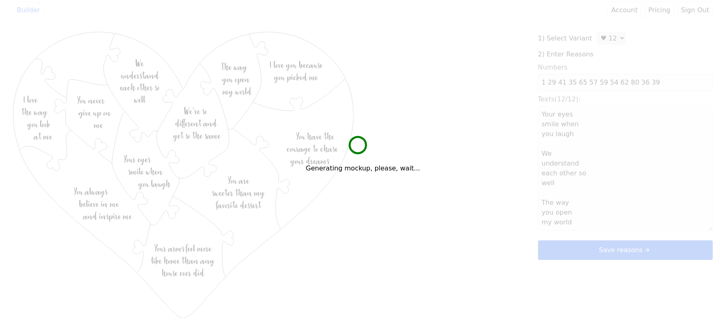
type textarea "Your eyes smile when you laugh We understand each other so well The way you ope…"
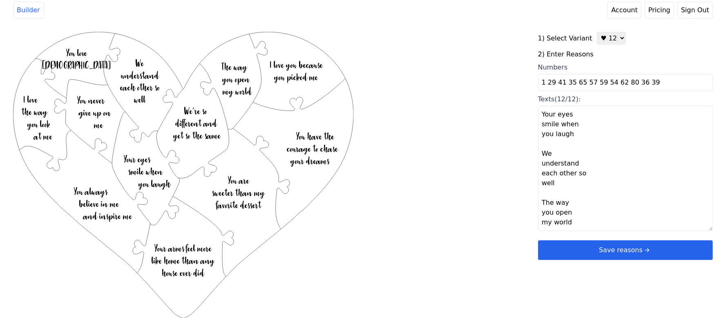
click at [598, 248] on button "Save reasons" at bounding box center [625, 250] width 175 height 20
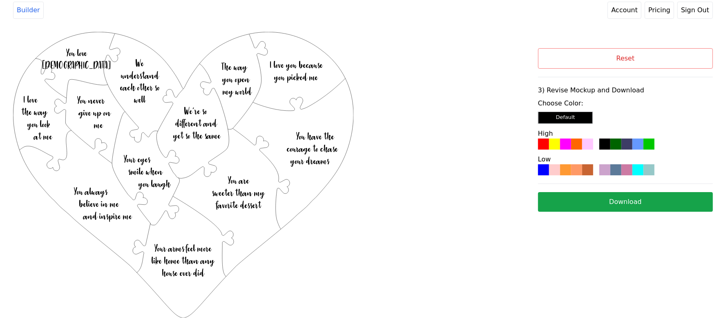
click at [622, 145] on div at bounding box center [626, 143] width 11 height 11
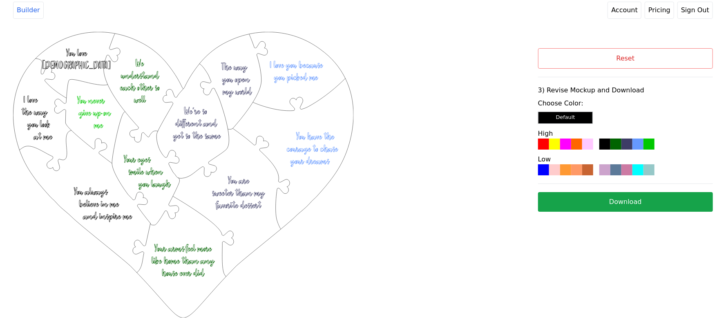
click at [581, 198] on button "Download" at bounding box center [625, 202] width 175 height 20
